Goal: Find specific page/section: Find specific page/section

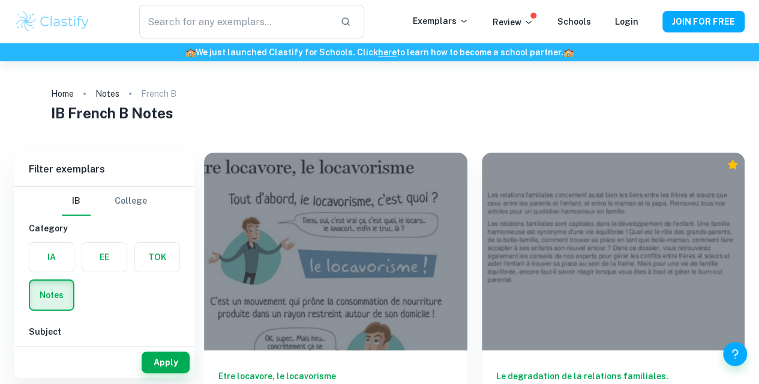
scroll to position [88, 0]
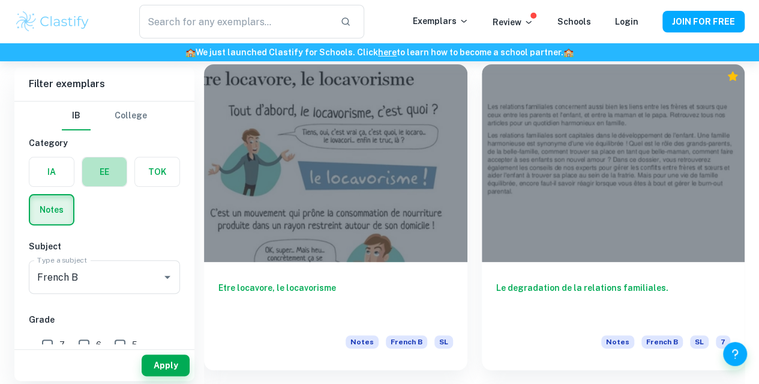
click at [116, 174] on label "button" at bounding box center [104, 171] width 44 height 29
click at [0, 0] on input "radio" at bounding box center [0, 0] width 0 height 0
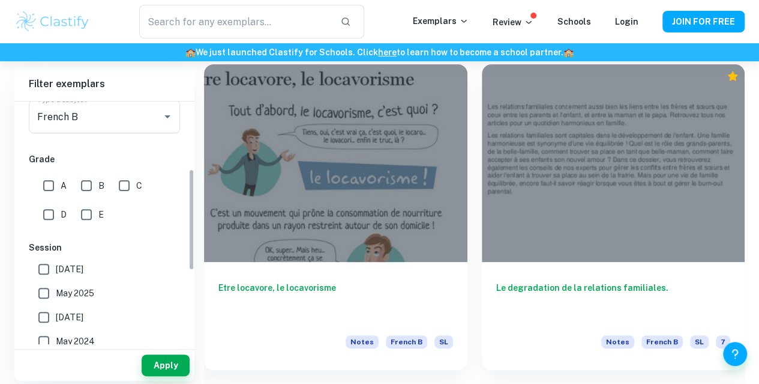
scroll to position [161, 0]
click at [161, 368] on button "Apply" at bounding box center [166, 365] width 48 height 22
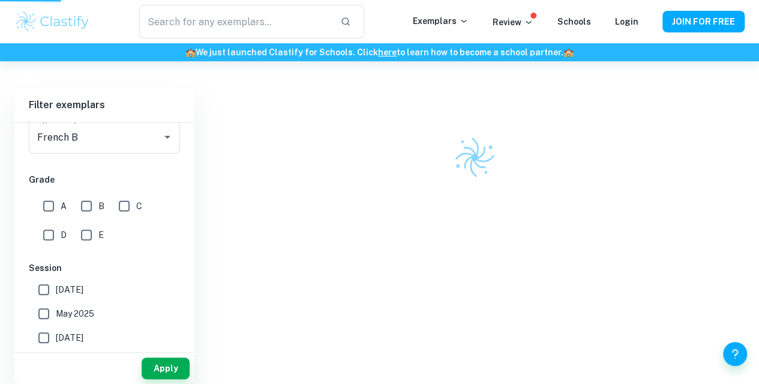
scroll to position [61, 0]
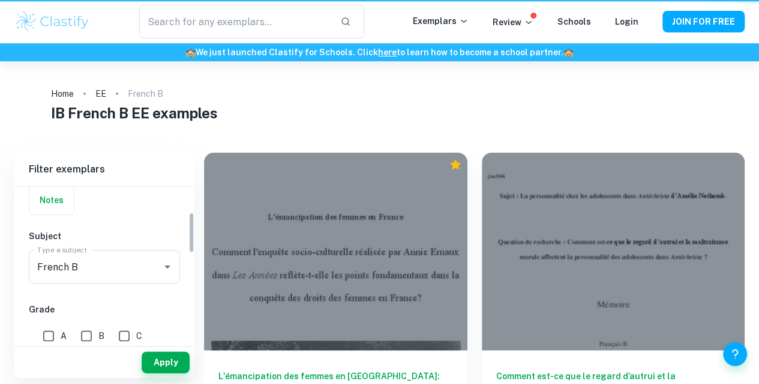
scroll to position [94, 0]
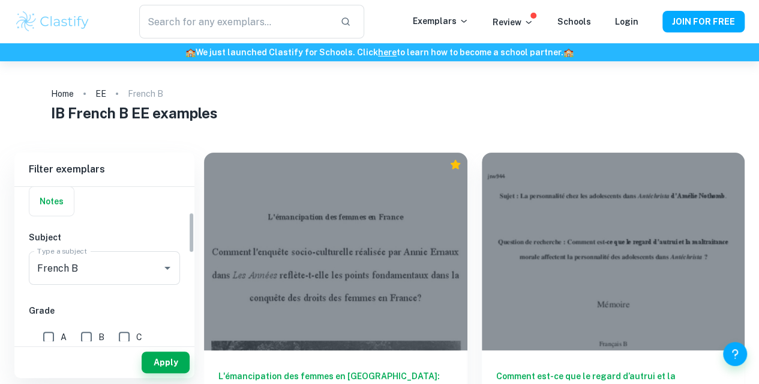
click at [158, 265] on div at bounding box center [158, 267] width 31 height 17
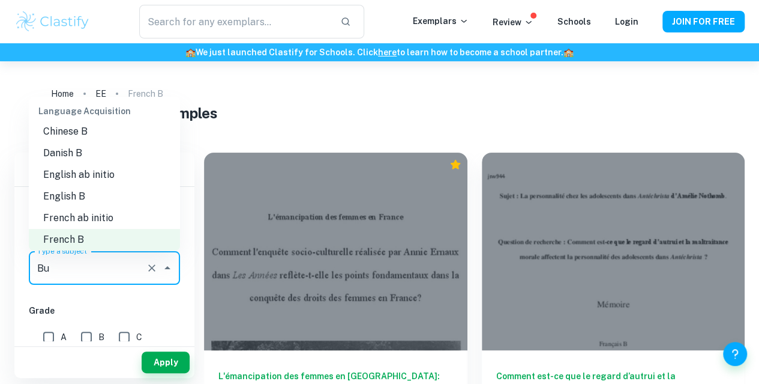
scroll to position [0, 0]
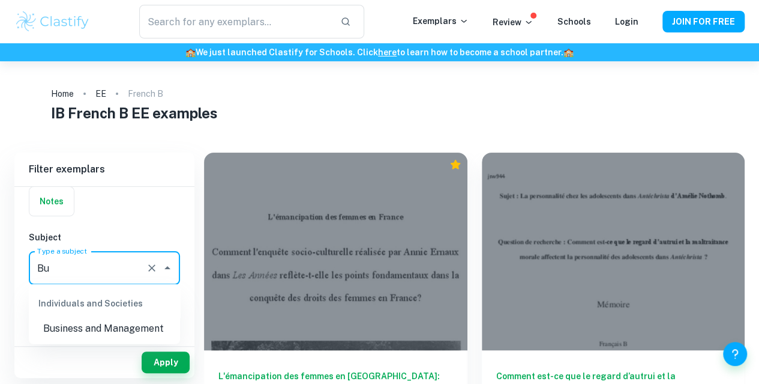
click at [96, 331] on li "Business and Management" at bounding box center [104, 329] width 151 height 22
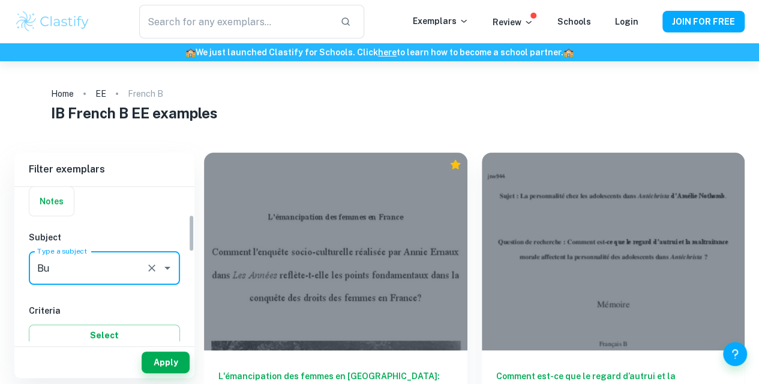
scroll to position [114, 0]
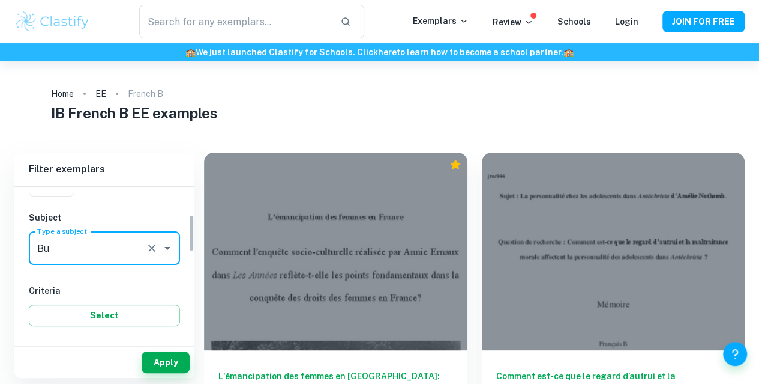
type input "Business and Management"
click at [161, 358] on button "Apply" at bounding box center [166, 362] width 48 height 22
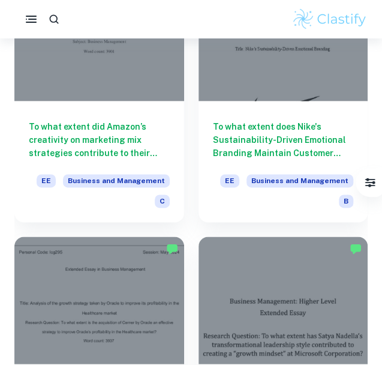
scroll to position [1453, 0]
